Goal: Task Accomplishment & Management: Use online tool/utility

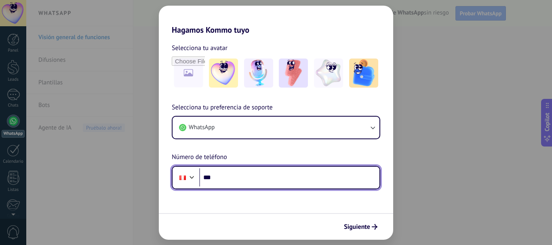
click at [247, 175] on input "***" at bounding box center [289, 178] width 180 height 19
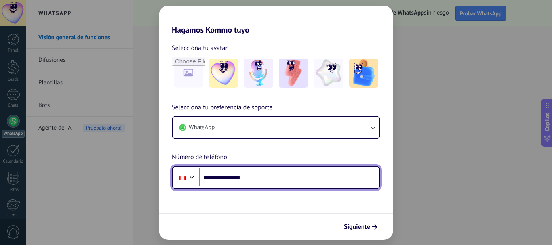
type input "**********"
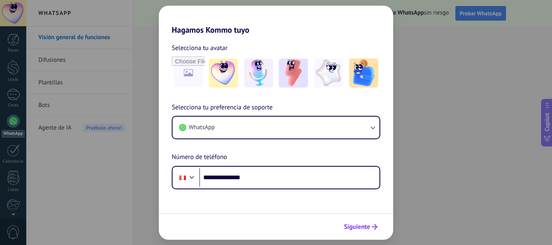
click at [348, 226] on span "Siguiente" at bounding box center [357, 227] width 26 height 6
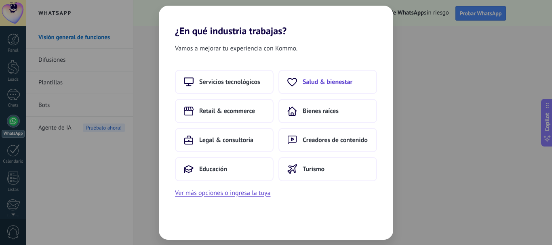
click at [334, 80] on span "Salud & bienestar" at bounding box center [328, 82] width 50 height 8
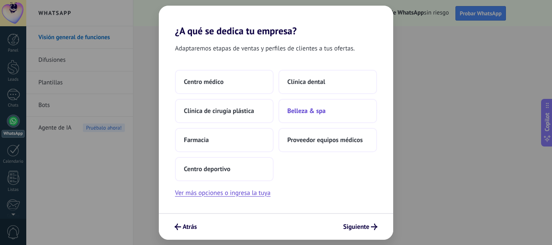
click at [313, 111] on span "Belleza & spa" at bounding box center [307, 111] width 38 height 8
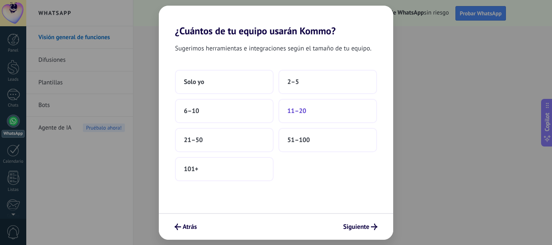
click at [314, 111] on button "11–20" at bounding box center [328, 111] width 99 height 24
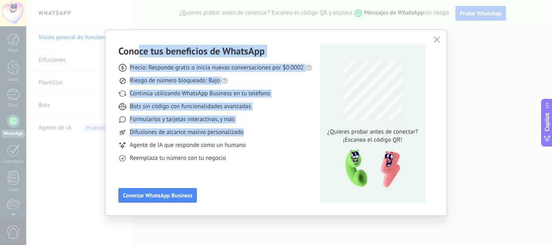
drag, startPoint x: 181, startPoint y: 56, endPoint x: 268, endPoint y: 137, distance: 118.2
click at [268, 137] on div "Conoce tus beneficios de WhatsApp Precio: Responde gratis o inicia nuevas conve…" at bounding box center [215, 104] width 194 height 118
click at [268, 137] on div "Precio: Responde gratis o inicia nuevas conversaciones por $0.0002 Riesgo de nú…" at bounding box center [215, 109] width 194 height 105
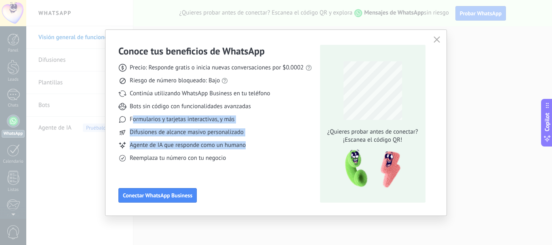
drag, startPoint x: 131, startPoint y: 119, endPoint x: 253, endPoint y: 143, distance: 124.0
click at [253, 143] on div "Precio: Responde gratis o inicia nuevas conversaciones por $0.0002 Riesgo de nú…" at bounding box center [215, 109] width 194 height 105
click at [253, 143] on div "Agente de IA que responde como un humano" at bounding box center [215, 146] width 194 height 8
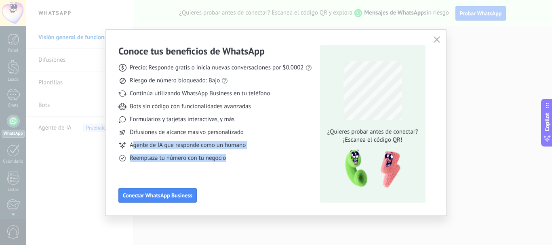
drag, startPoint x: 132, startPoint y: 145, endPoint x: 254, endPoint y: 157, distance: 122.7
click at [254, 157] on div "Precio: Responde gratis o inicia nuevas conversaciones por $0.0002 Riesgo de nú…" at bounding box center [215, 109] width 194 height 105
click at [254, 157] on div "Reemplaza tu número con tu negocio" at bounding box center [215, 158] width 194 height 8
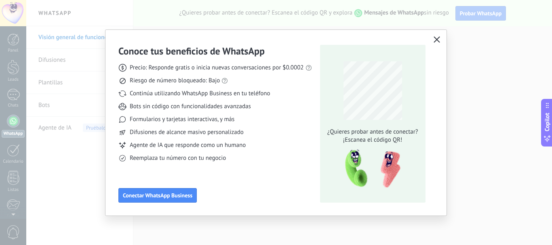
click at [440, 38] on icon "button" at bounding box center [437, 39] width 6 height 6
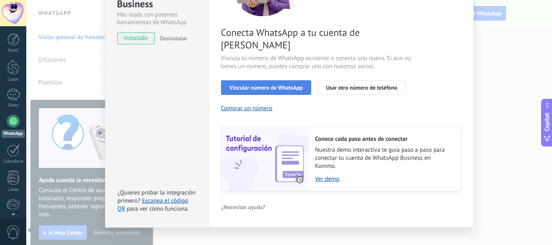
click at [288, 85] on span "Vincular número de WhatsApp" at bounding box center [266, 88] width 73 height 6
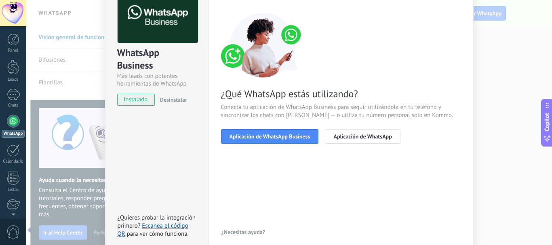
scroll to position [9, 0]
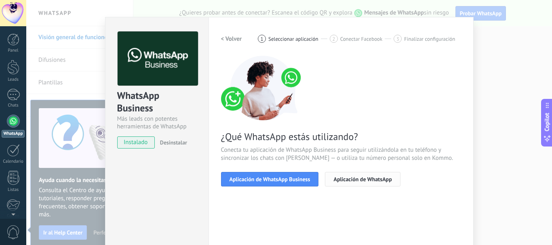
click at [377, 180] on span "Aplicación de WhatsApp" at bounding box center [363, 180] width 58 height 6
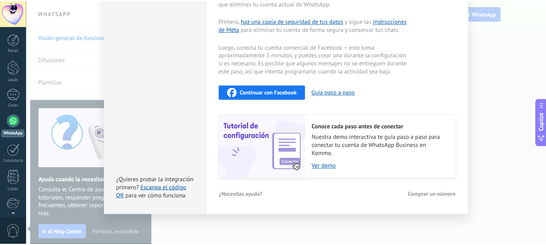
scroll to position [0, 0]
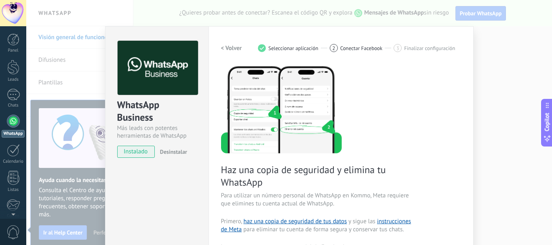
click at [481, 58] on div "WhatsApp Business Más leads con potentes herramientas de WhatsApp instalado Des…" at bounding box center [289, 122] width 526 height 245
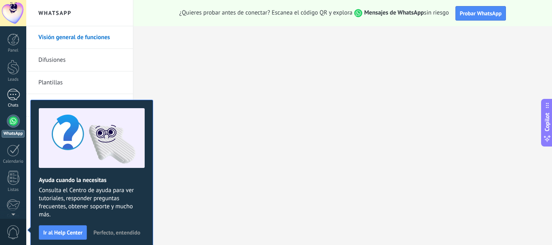
click at [12, 98] on div at bounding box center [13, 95] width 13 height 12
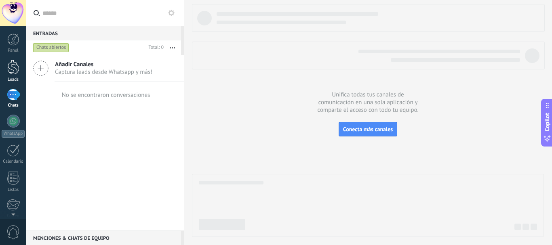
click at [13, 74] on div at bounding box center [13, 67] width 12 height 15
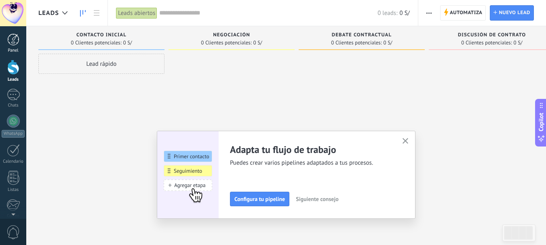
click at [15, 46] on link "Panel" at bounding box center [13, 44] width 26 height 20
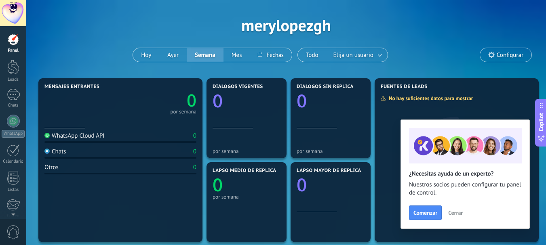
scroll to position [40, 0]
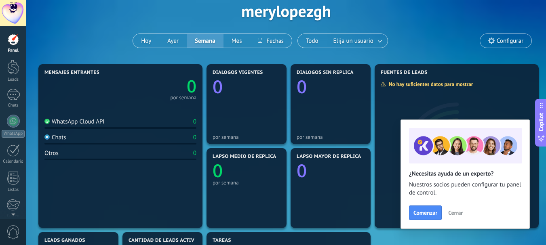
click at [459, 212] on span "Cerrar" at bounding box center [455, 213] width 15 height 6
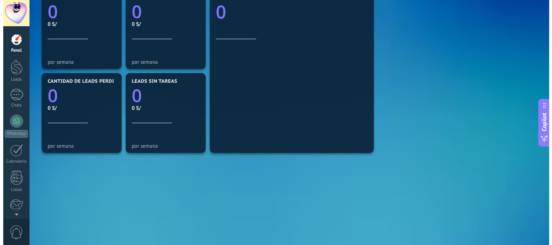
scroll to position [303, 0]
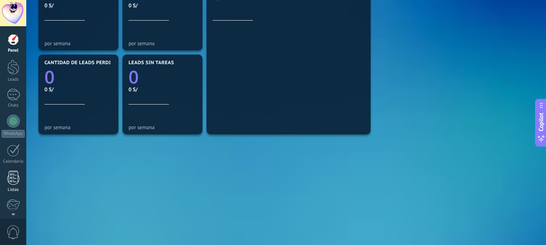
click at [14, 179] on div at bounding box center [13, 178] width 12 height 14
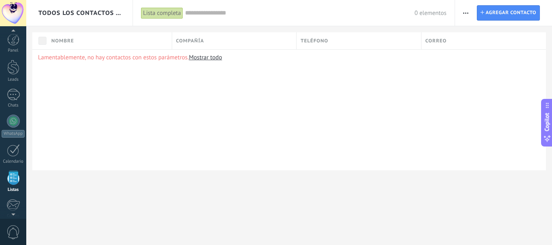
scroll to position [50, 0]
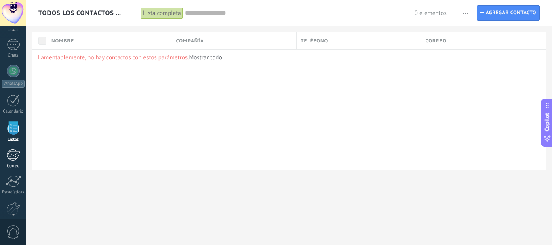
click at [17, 157] on div at bounding box center [12, 155] width 13 height 12
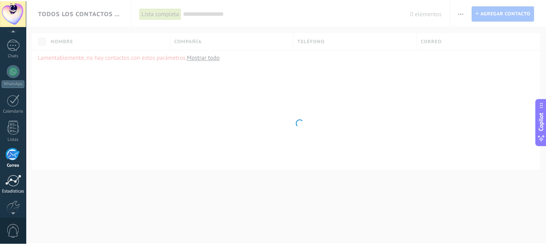
scroll to position [78, 0]
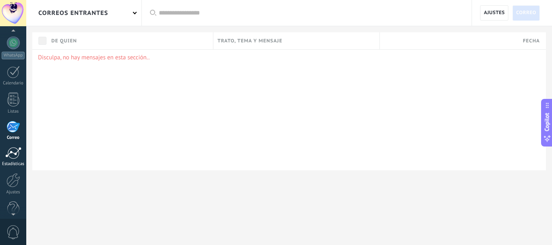
click at [9, 157] on div at bounding box center [13, 153] width 16 height 12
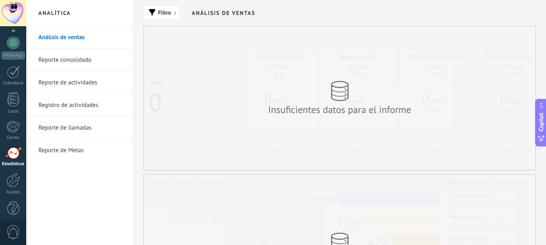
scroll to position [91, 0]
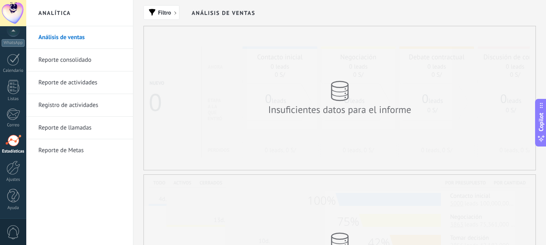
click at [83, 59] on link "Reporte consolidado" at bounding box center [81, 60] width 87 height 23
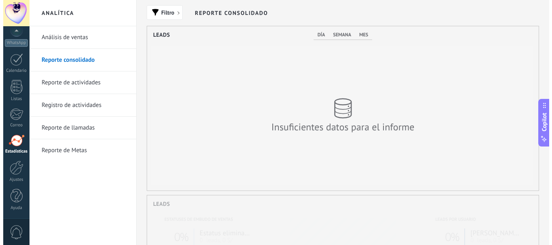
scroll to position [165, 392]
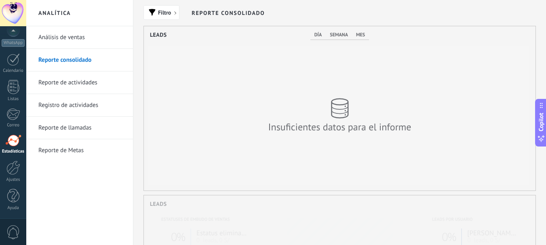
click at [88, 82] on link "Reporte de actividades" at bounding box center [81, 83] width 87 height 23
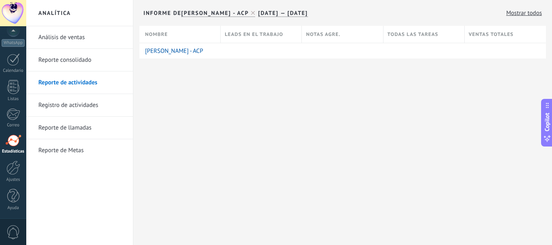
click at [102, 104] on link "Registro de actividades" at bounding box center [81, 105] width 87 height 23
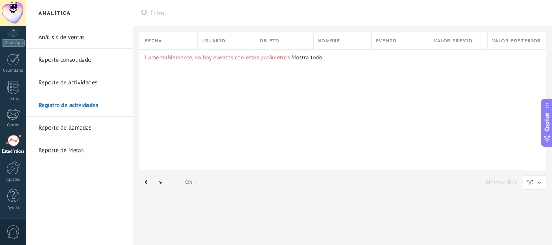
click at [100, 124] on link "Reporte de llamadas" at bounding box center [81, 128] width 87 height 23
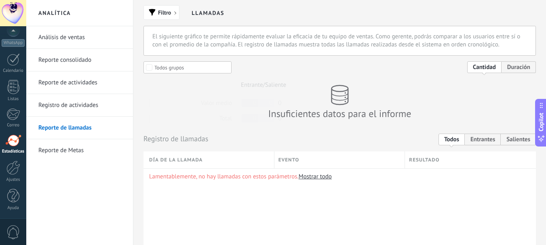
click at [93, 148] on link "Reporte de Metas" at bounding box center [81, 151] width 87 height 23
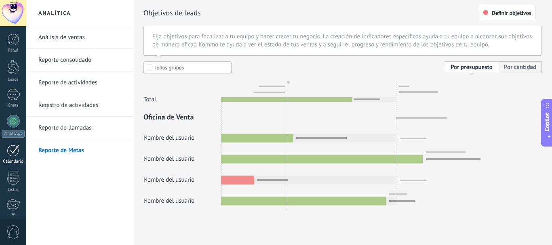
click at [18, 156] on div at bounding box center [13, 150] width 13 height 13
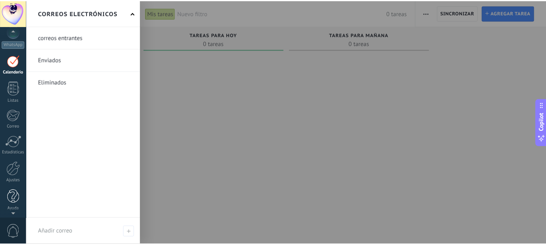
scroll to position [91, 0]
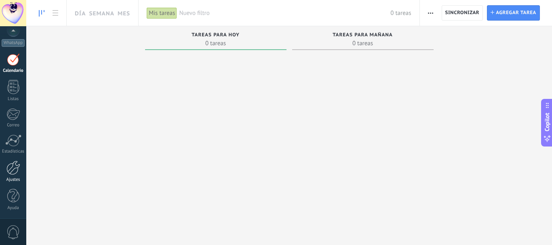
click at [14, 167] on div at bounding box center [13, 168] width 14 height 14
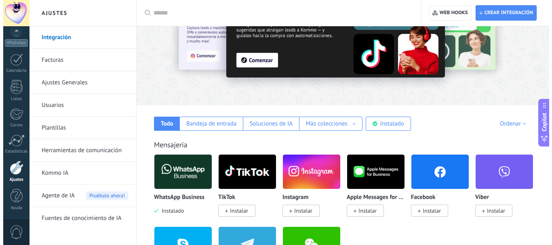
scroll to position [121, 0]
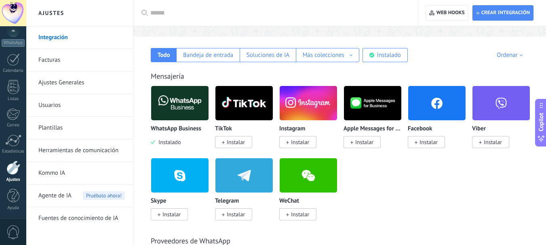
click at [229, 148] on span "Instalar" at bounding box center [233, 142] width 37 height 12
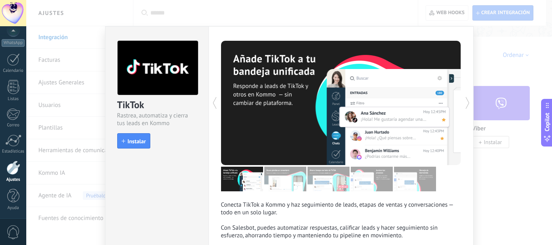
scroll to position [71, 0]
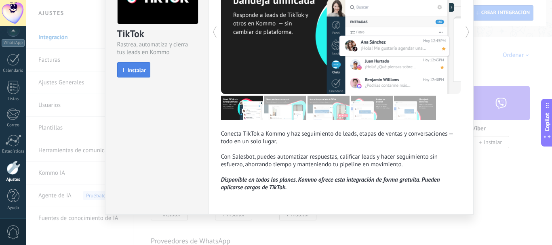
click at [139, 73] on span "Instalar" at bounding box center [137, 71] width 18 height 6
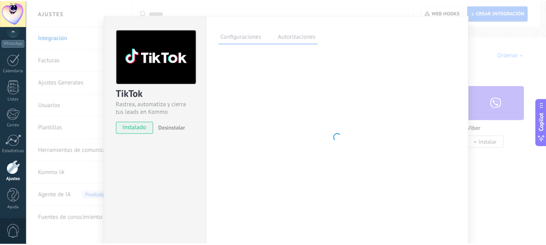
scroll to position [0, 0]
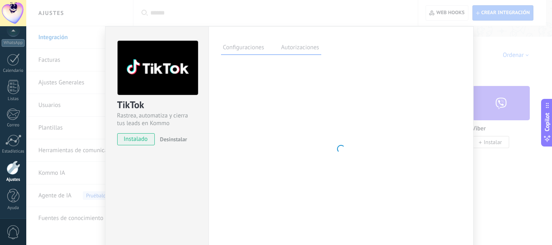
click at [305, 48] on label "Autorizaciones" at bounding box center [300, 49] width 42 height 12
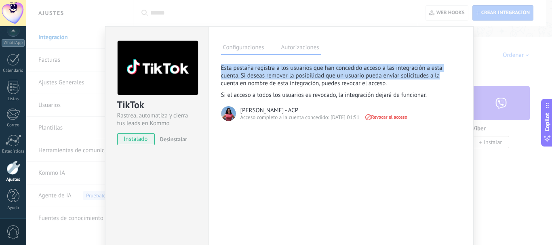
drag, startPoint x: 221, startPoint y: 68, endPoint x: 442, endPoint y: 77, distance: 221.4
click at [442, 77] on p "Esta pestaña registra a los usuarios que han concedido acceso a las integración…" at bounding box center [334, 75] width 226 height 23
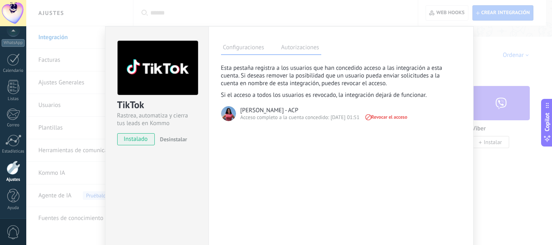
click at [250, 47] on label "Configuraciones" at bounding box center [243, 49] width 45 height 12
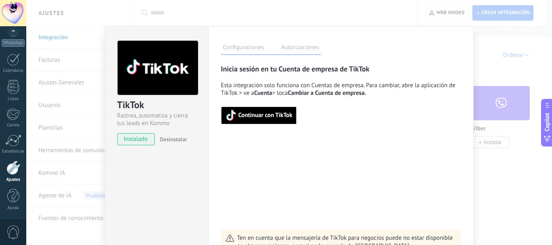
click at [275, 118] on span "Continuar con TikTok" at bounding box center [266, 116] width 54 height 6
click at [385, 8] on div "TikTok Rastrea, automatiza y cierra tus leads en Kommo instalado Desinstalar Co…" at bounding box center [289, 122] width 526 height 245
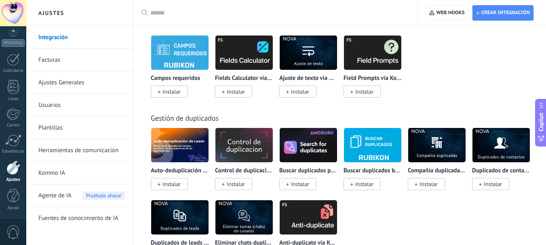
scroll to position [3304, 0]
